Goal: Communication & Community: Answer question/provide support

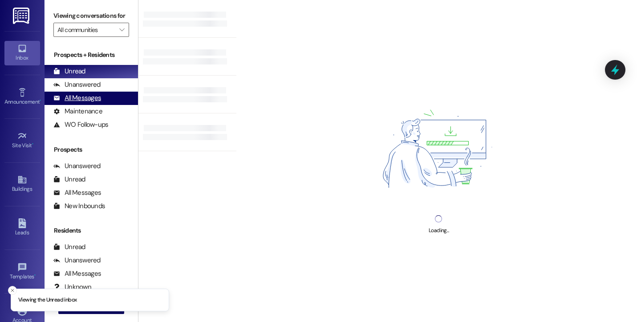
click at [85, 103] on div "All Messages" at bounding box center [77, 97] width 48 height 9
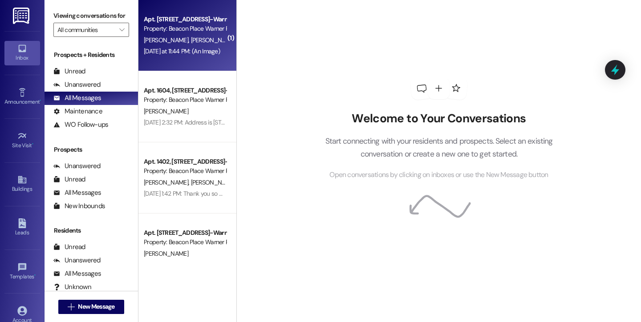
click at [186, 64] on div "Apt. 1601, [STREET_ADDRESS]-Warner Robins, LLC Property: [GEOGRAPHIC_DATA] Warn…" at bounding box center [187, 35] width 98 height 71
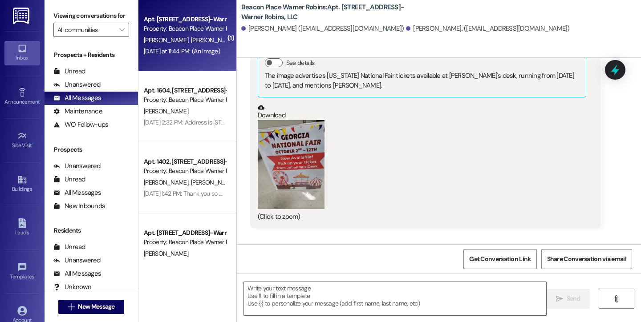
scroll to position [7400, 0]
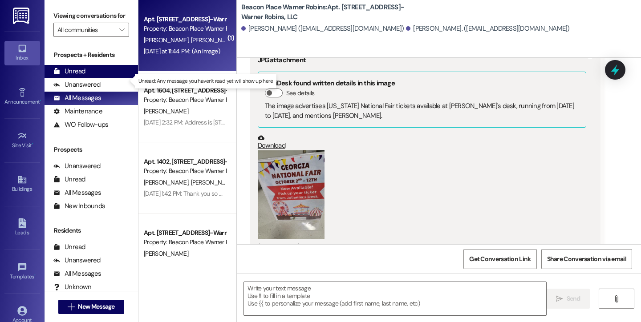
click at [77, 76] on div "Unread" at bounding box center [69, 71] width 32 height 9
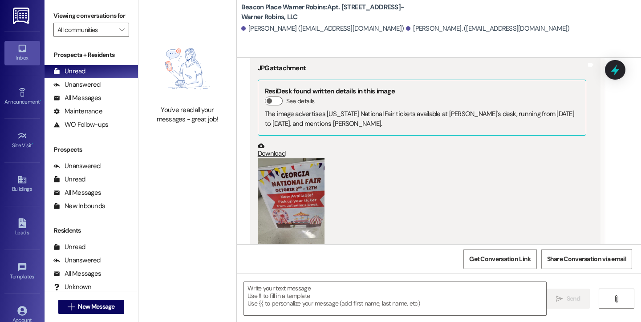
scroll to position [7389, 0]
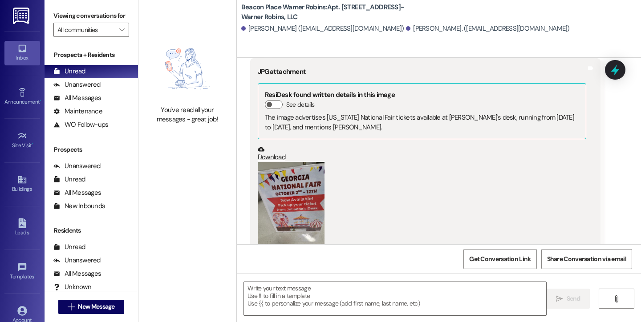
click at [282, 164] on button "Zoom image" at bounding box center [291, 206] width 67 height 89
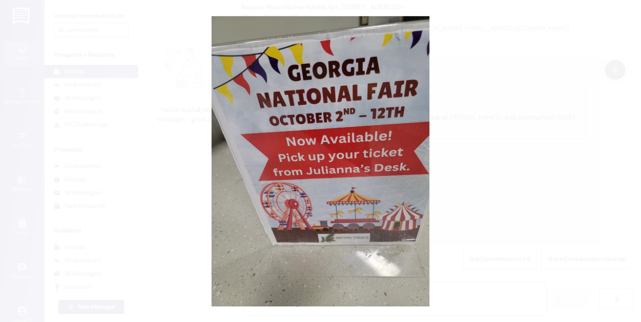
click at [173, 162] on button "Unzoom image" at bounding box center [320, 161] width 641 height 322
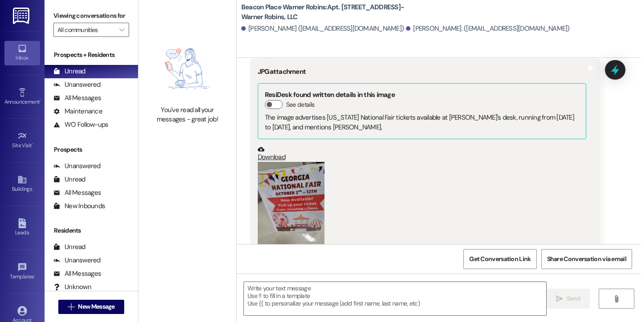
click at [22, 57] on div "Inbox" at bounding box center [22, 57] width 45 height 9
click at [81, 103] on div "All Messages" at bounding box center [77, 97] width 48 height 9
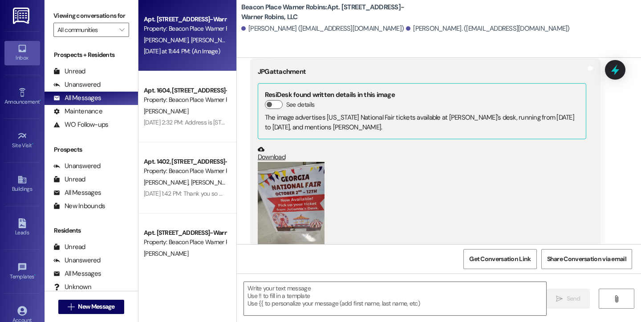
click at [22, 58] on div "Inbox" at bounding box center [22, 57] width 45 height 9
